Goal: Find specific page/section: Find specific page/section

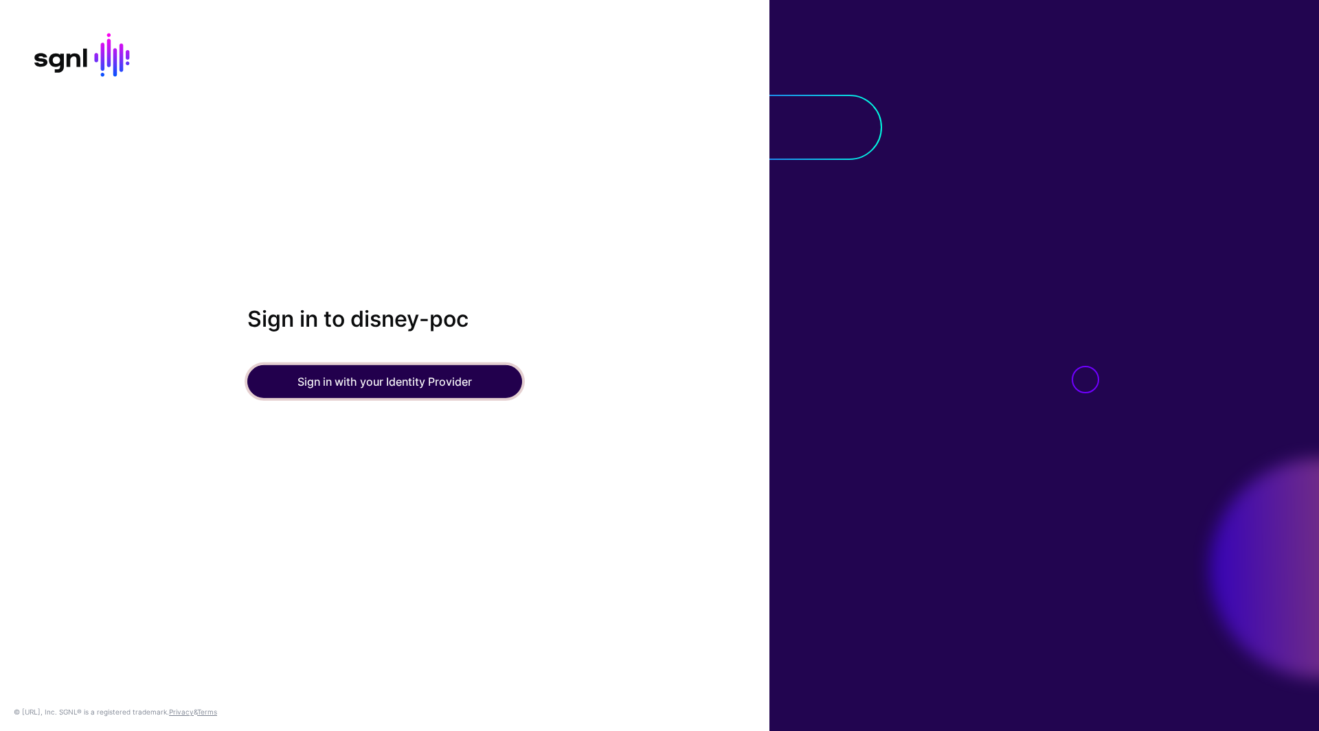
click at [438, 385] on button "Sign in with your Identity Provider" at bounding box center [384, 381] width 275 height 33
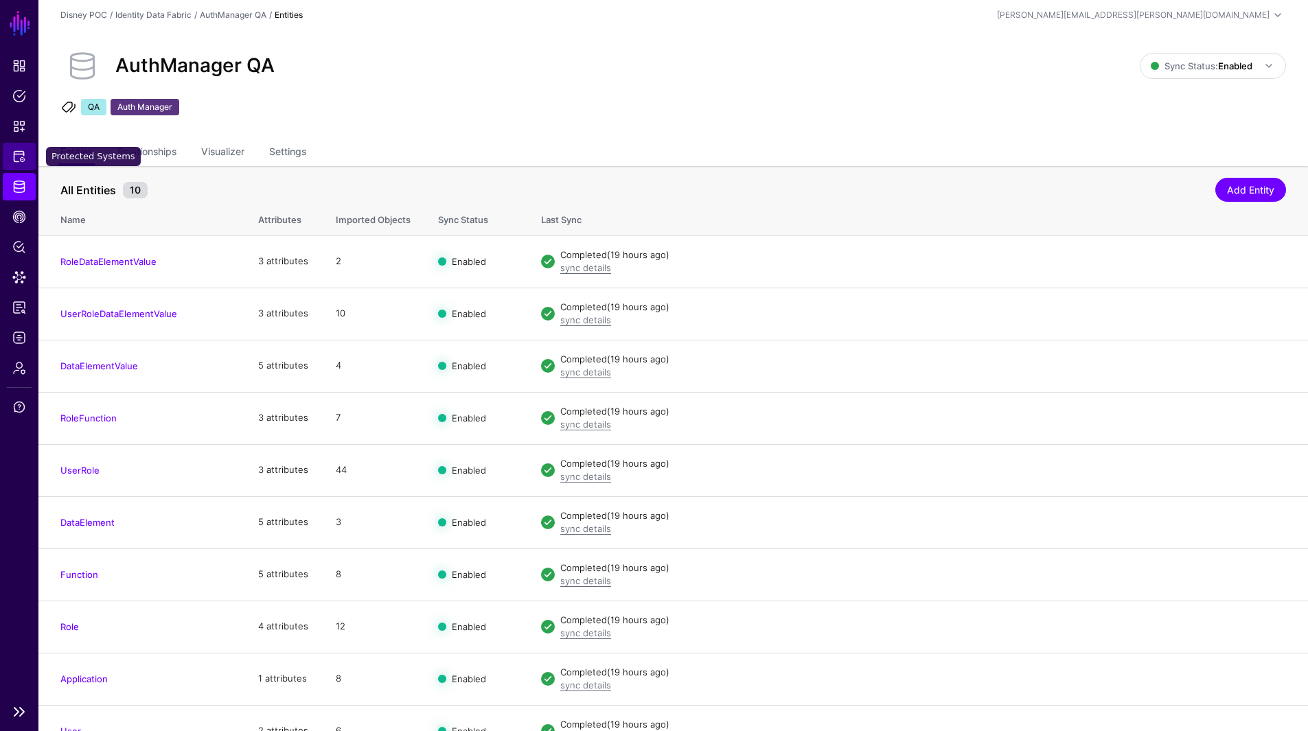
click at [18, 159] on span "Protected Systems" at bounding box center [19, 157] width 14 height 14
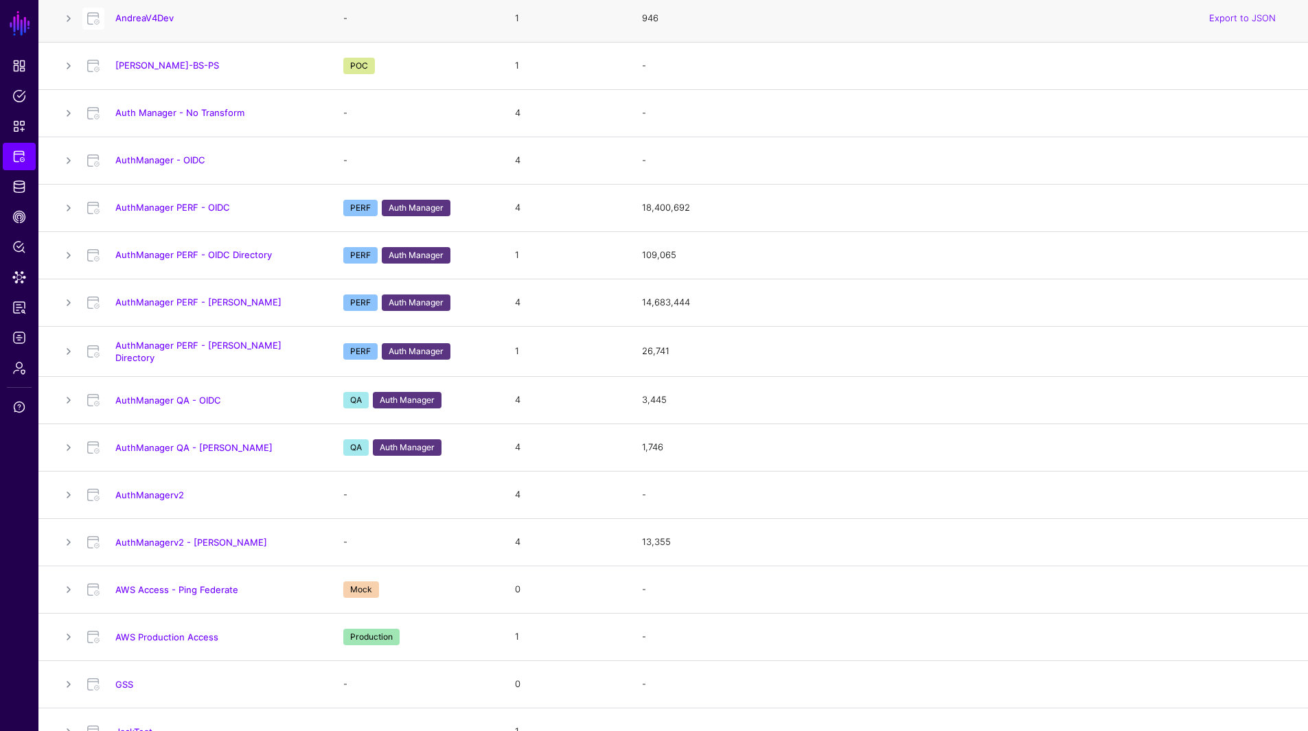
scroll to position [364, 0]
click at [162, 492] on link "AuthManagerv2" at bounding box center [149, 494] width 69 height 11
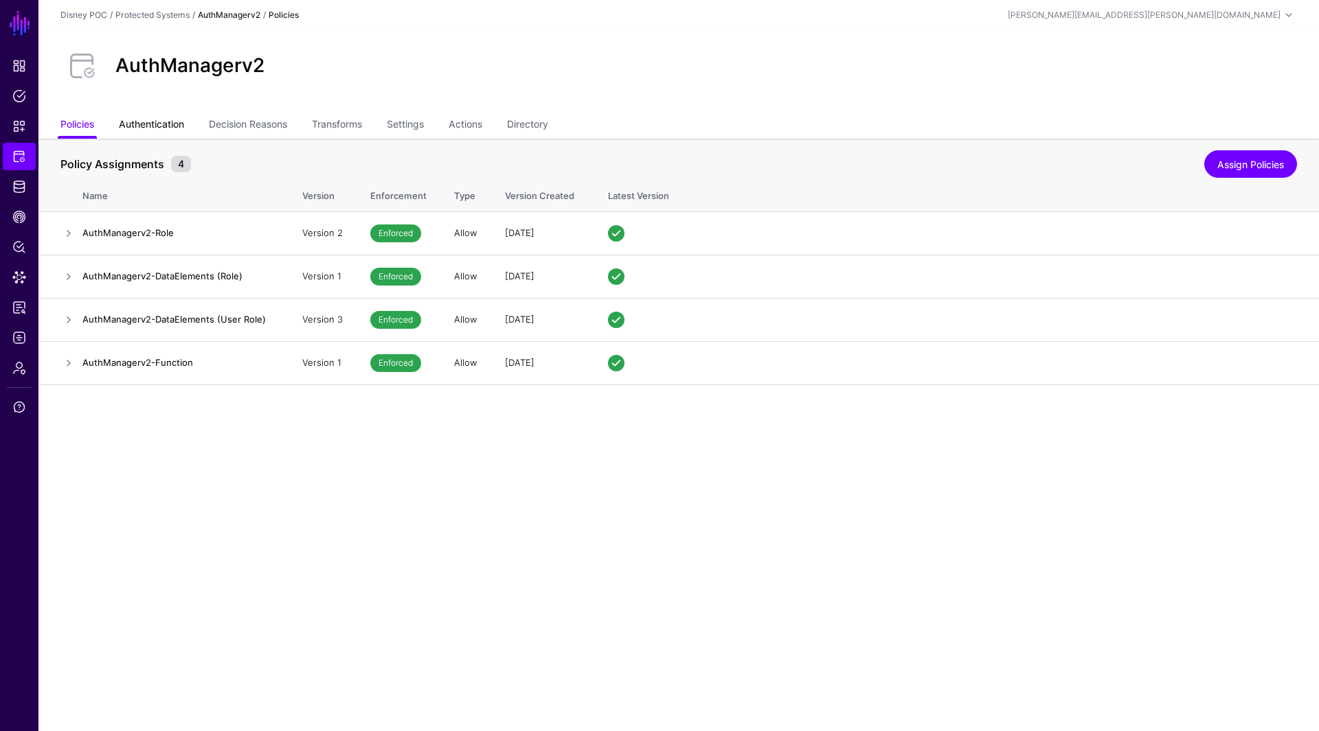
click at [166, 122] on link "Authentication" at bounding box center [151, 126] width 65 height 26
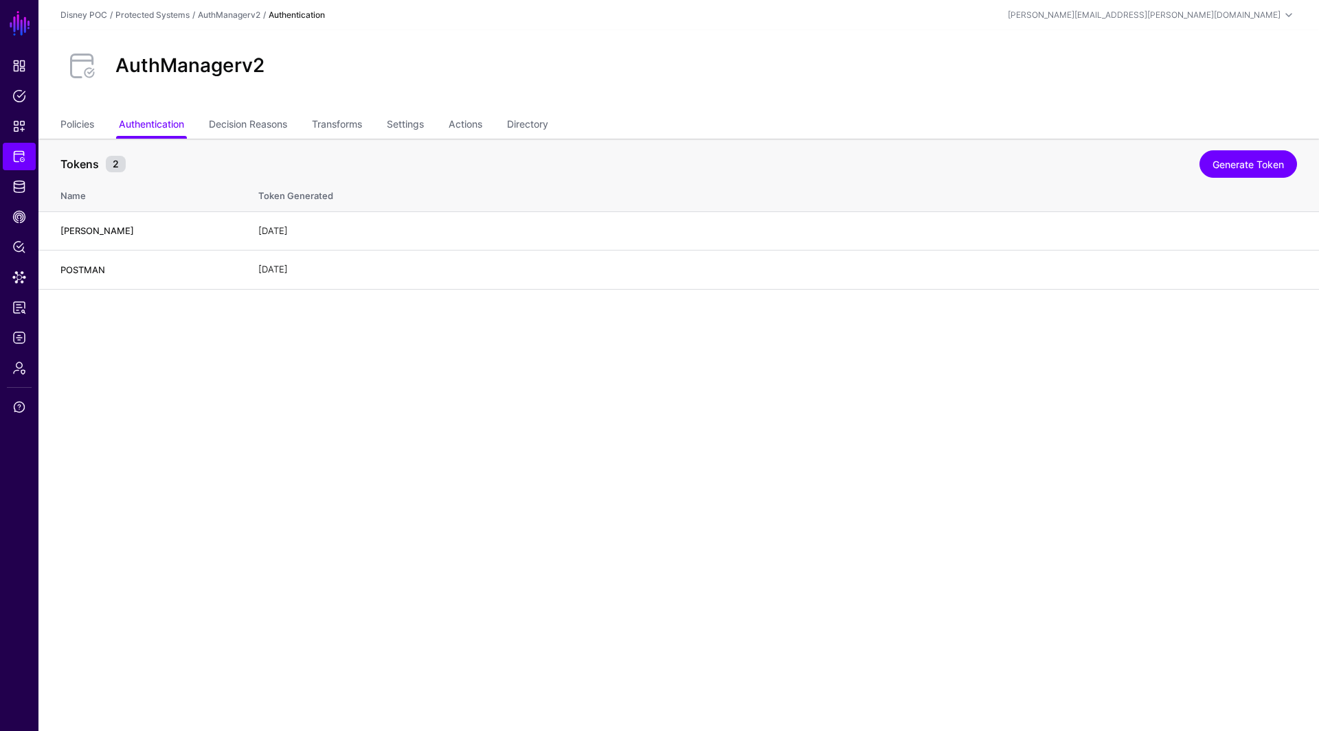
click at [350, 355] on main "SGNL Dashboard Policies Snippets Protected Systems Identity Data Fabric CAEP Hu…" at bounding box center [659, 365] width 1319 height 731
